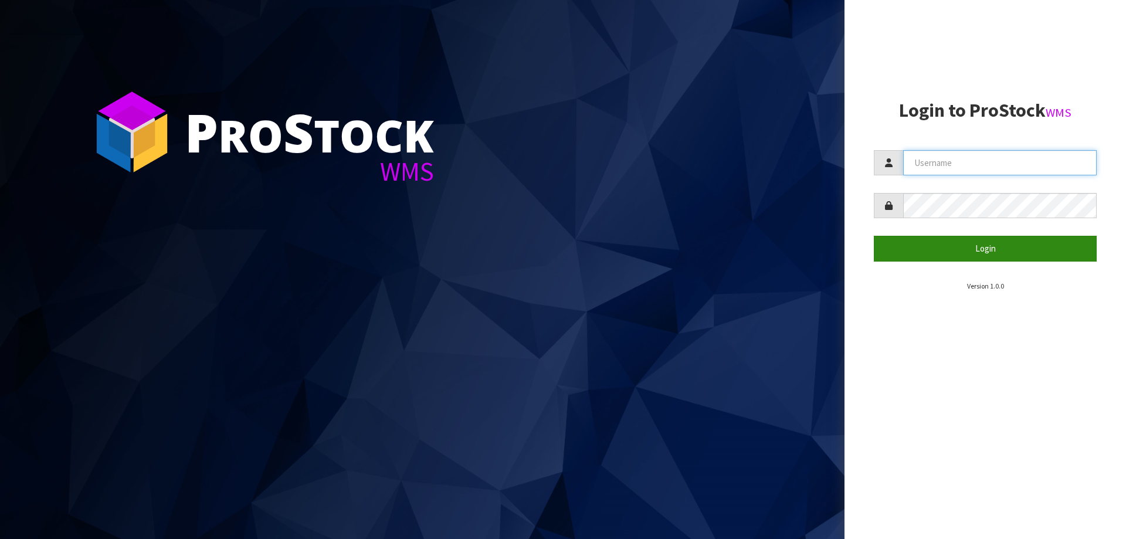
type input "[PERSON_NAME][EMAIL_ADDRESS][DOMAIN_NAME]"
click at [933, 254] on button "Login" at bounding box center [985, 248] width 223 height 25
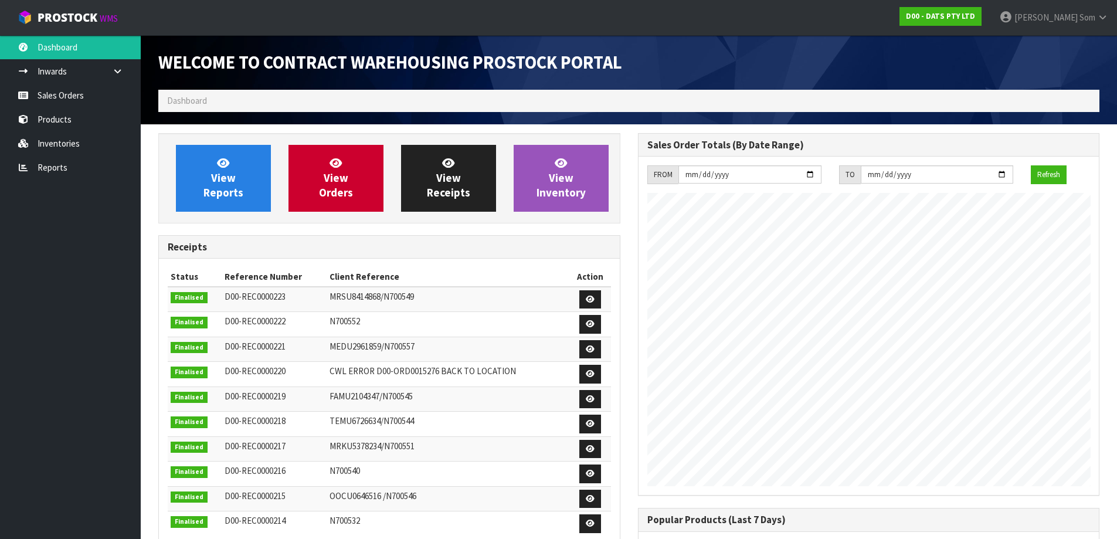
scroll to position [650, 479]
click at [214, 156] on link "View Reports" at bounding box center [223, 178] width 95 height 67
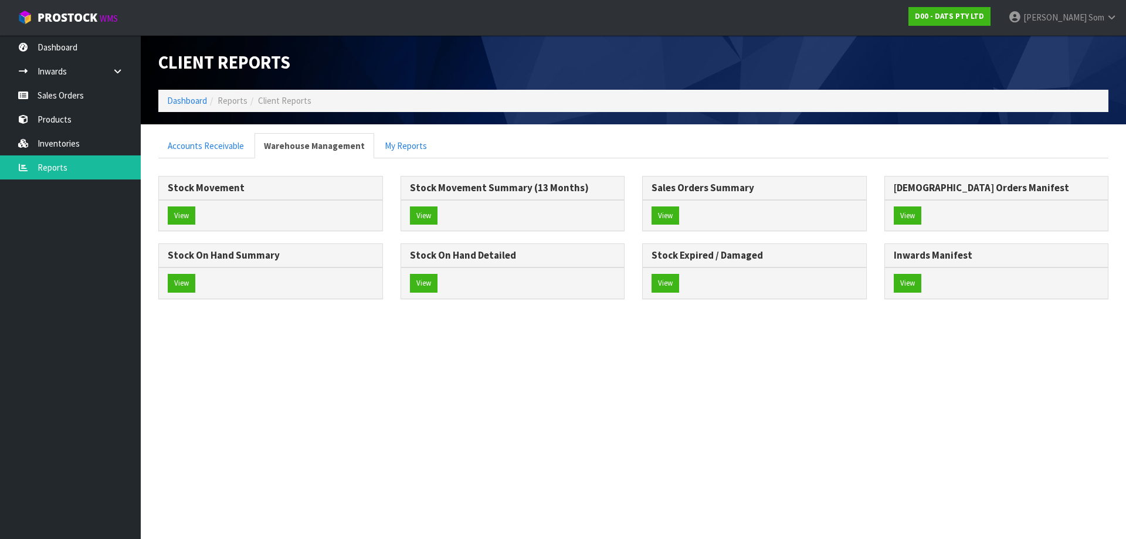
click at [200, 277] on div "View" at bounding box center [270, 282] width 223 height 31
click at [190, 279] on button "View" at bounding box center [182, 283] width 28 height 19
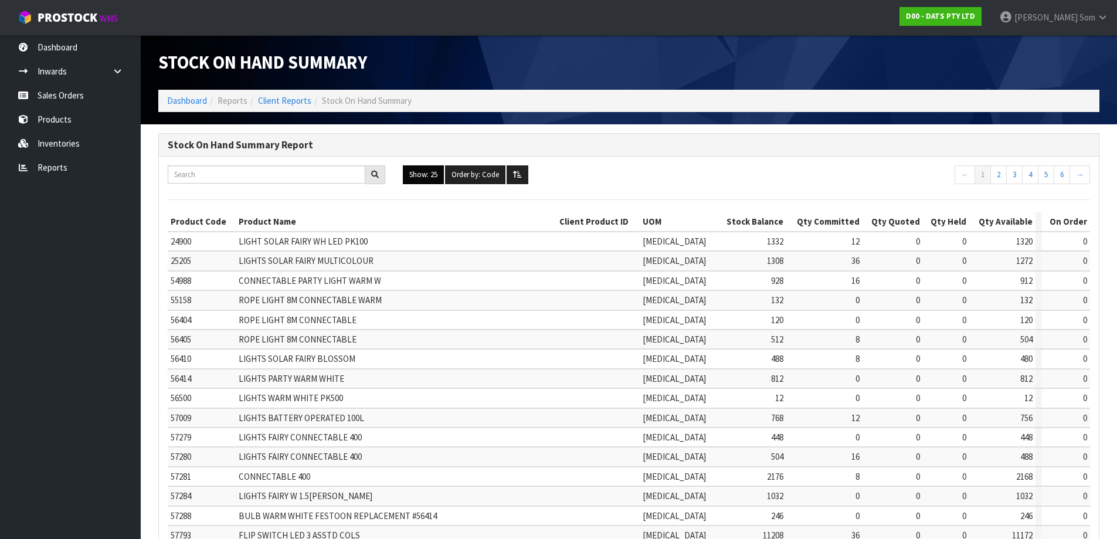
click at [424, 166] on button "Show: 25" at bounding box center [423, 174] width 41 height 19
click at [422, 273] on link "ALL" at bounding box center [449, 277] width 93 height 16
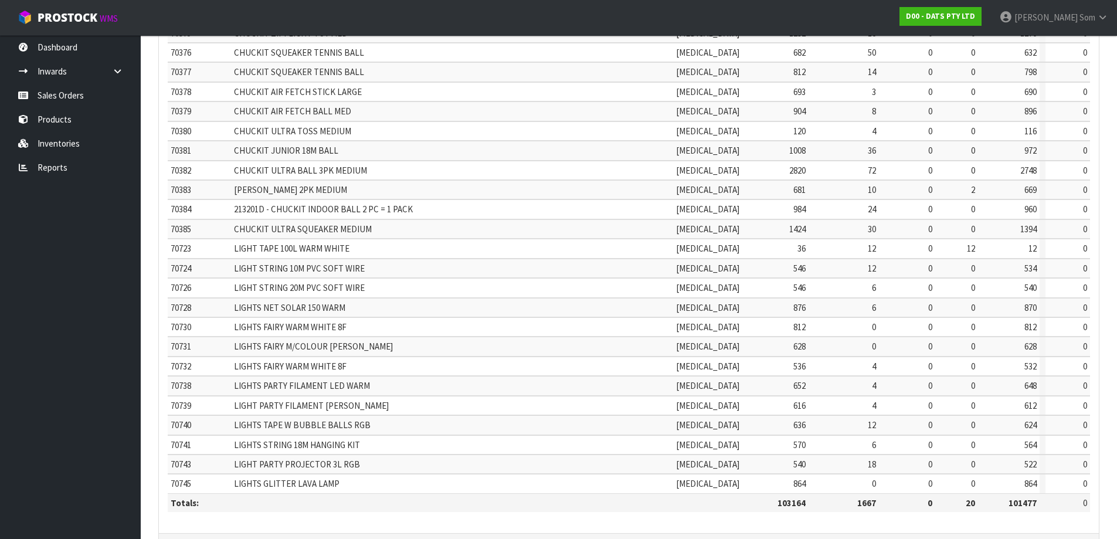
scroll to position [2430, 0]
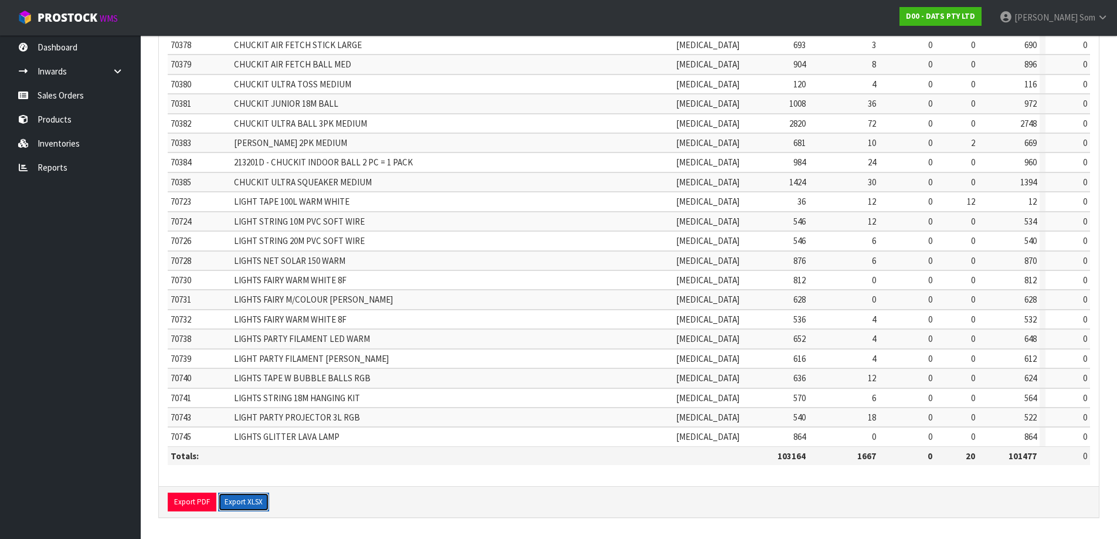
click at [253, 498] on button "Export XLSX" at bounding box center [243, 502] width 51 height 19
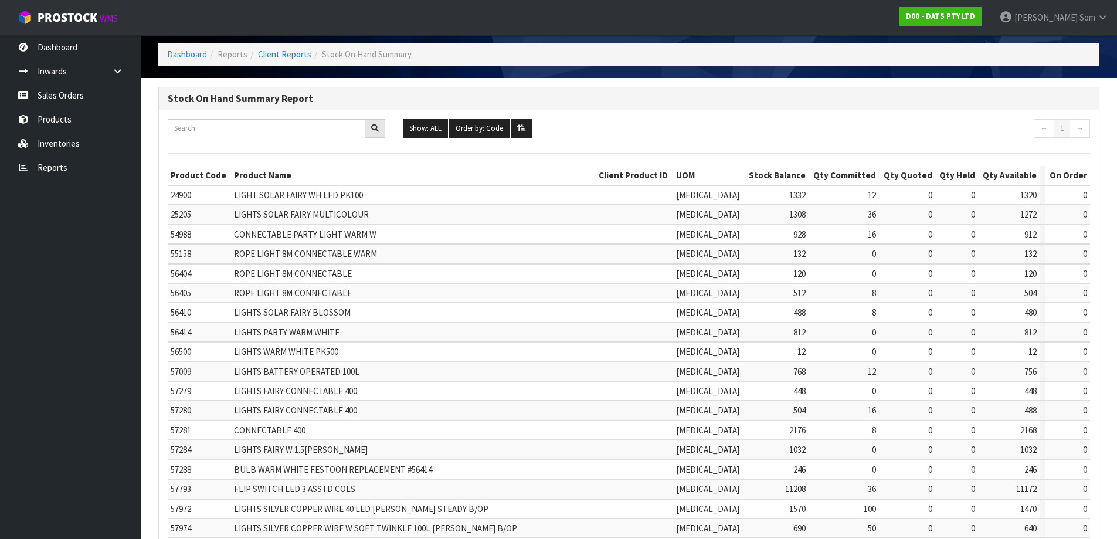
scroll to position [117, 0]
